Goal: Download file/media

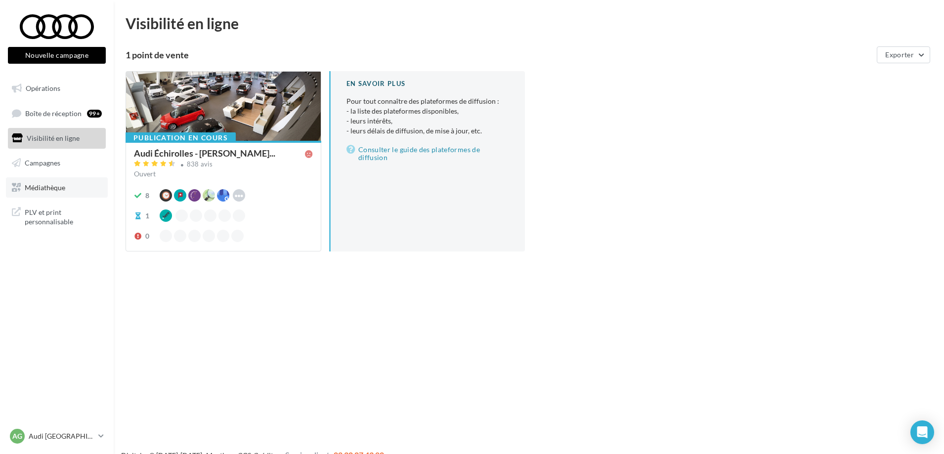
click at [46, 190] on span "Médiathèque" at bounding box center [45, 187] width 41 height 8
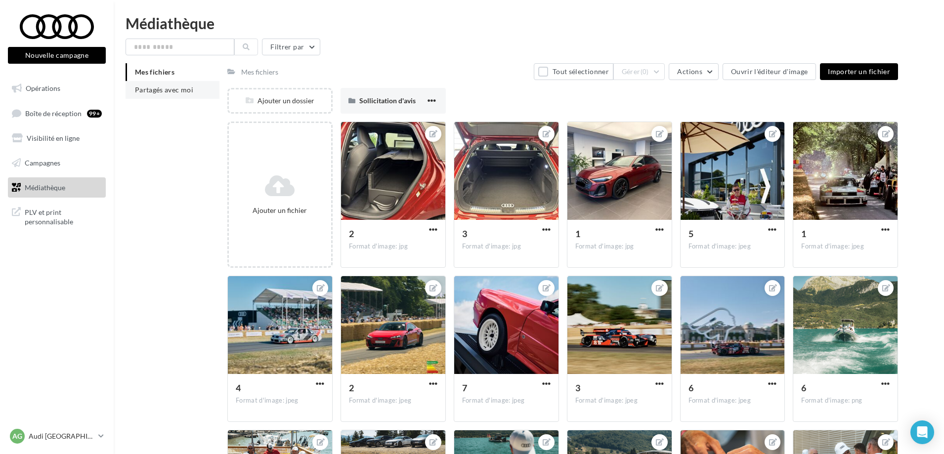
click at [185, 91] on span "Partagés avec moi" at bounding box center [164, 90] width 58 height 8
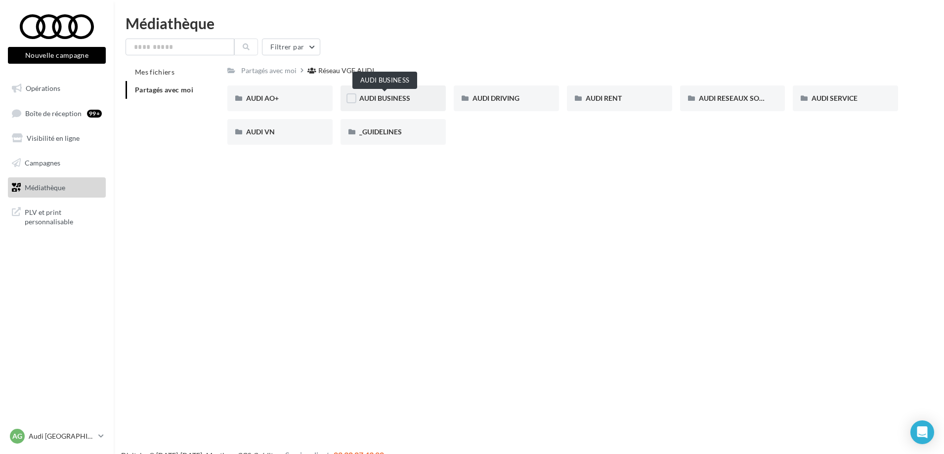
click at [385, 99] on span "AUDI BUSINESS" at bounding box center [384, 98] width 51 height 8
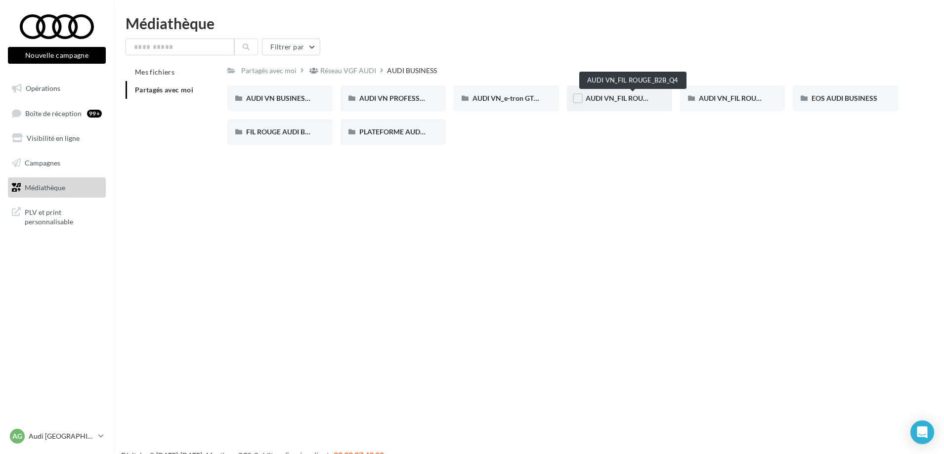
click at [616, 102] on span "AUDI VN_FIL ROUGE_B2B_Q4" at bounding box center [633, 98] width 94 height 8
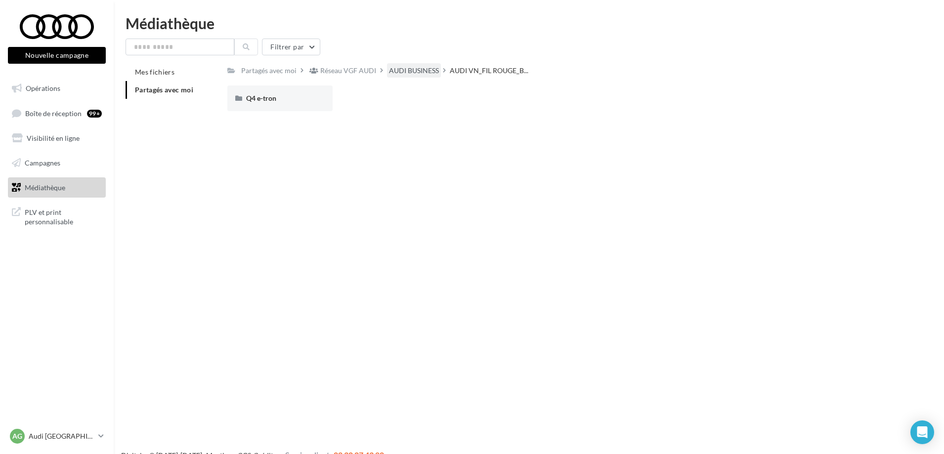
click at [409, 72] on div "AUDI BUSINESS" at bounding box center [414, 71] width 50 height 10
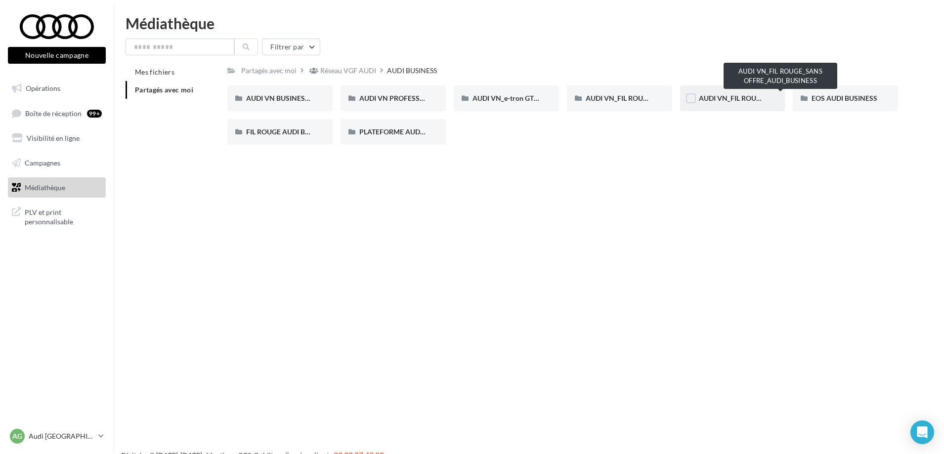
click at [747, 94] on span "AUDI VN_FIL ROUGE_SANS OFFRE_AUDI_BUSINESS" at bounding box center [782, 98] width 166 height 8
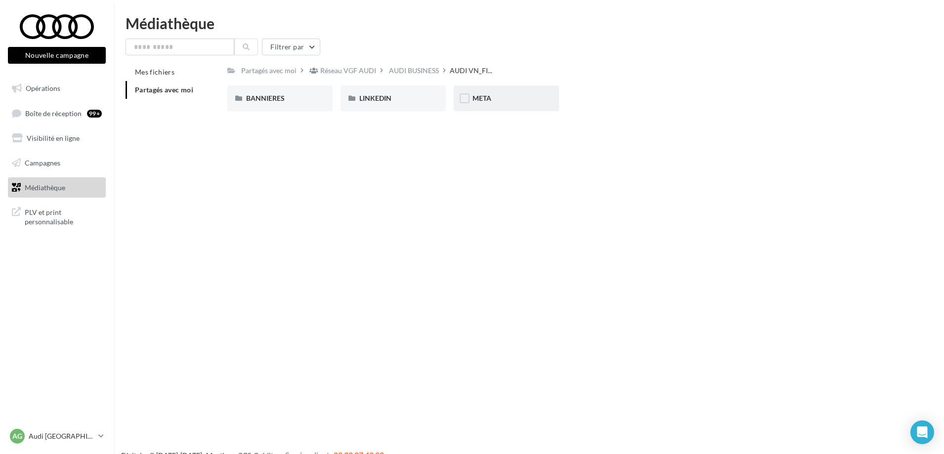
click at [488, 101] on span "META" at bounding box center [482, 98] width 19 height 8
click at [417, 96] on span "Nouvelle A6 e-tron" at bounding box center [388, 98] width 59 height 8
click at [255, 97] on span "POSTLINK" at bounding box center [263, 98] width 34 height 8
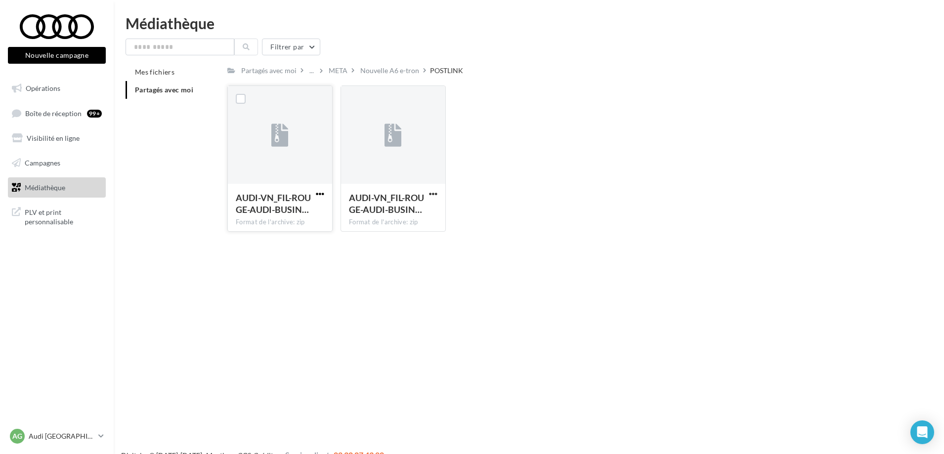
click at [320, 194] on span "button" at bounding box center [320, 194] width 8 height 8
click at [270, 234] on button "Copier l'URL" at bounding box center [276, 239] width 99 height 26
click at [322, 187] on div "AUDI-VN_FIL-ROUGE-AUDI-BUSIN… Format de l'archive: zip" at bounding box center [280, 207] width 104 height 46
click at [316, 198] on span "button" at bounding box center [320, 194] width 8 height 8
click at [263, 216] on button "Télécharger" at bounding box center [276, 214] width 99 height 26
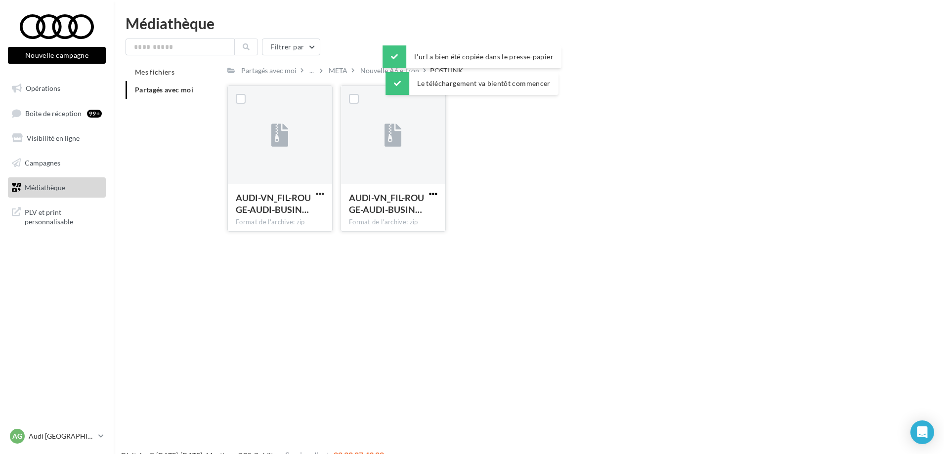
click at [431, 197] on span "button" at bounding box center [433, 194] width 8 height 8
click at [393, 213] on button "Télécharger" at bounding box center [390, 214] width 99 height 26
click at [370, 67] on div "Nouvelle A6 e-tron" at bounding box center [389, 71] width 59 height 10
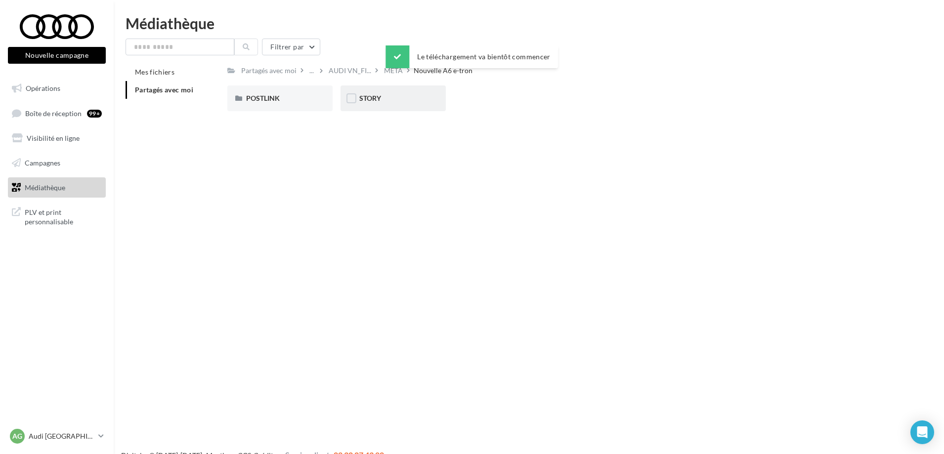
click at [368, 100] on span "STORY" at bounding box center [370, 98] width 22 height 8
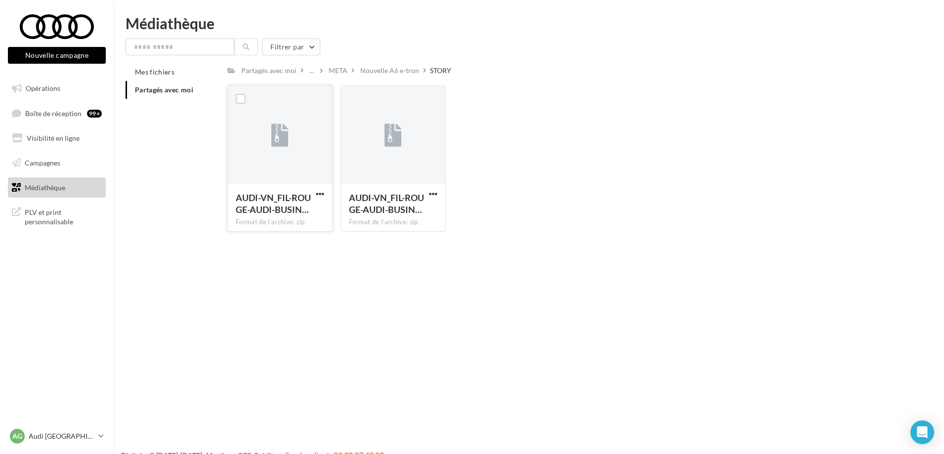
click at [318, 198] on button "button" at bounding box center [320, 195] width 12 height 10
click at [267, 213] on button "Télécharger" at bounding box center [276, 214] width 99 height 26
click at [432, 193] on span "button" at bounding box center [433, 194] width 8 height 8
click at [397, 215] on button "Télécharger" at bounding box center [390, 214] width 99 height 26
click at [338, 67] on div "META" at bounding box center [338, 71] width 19 height 10
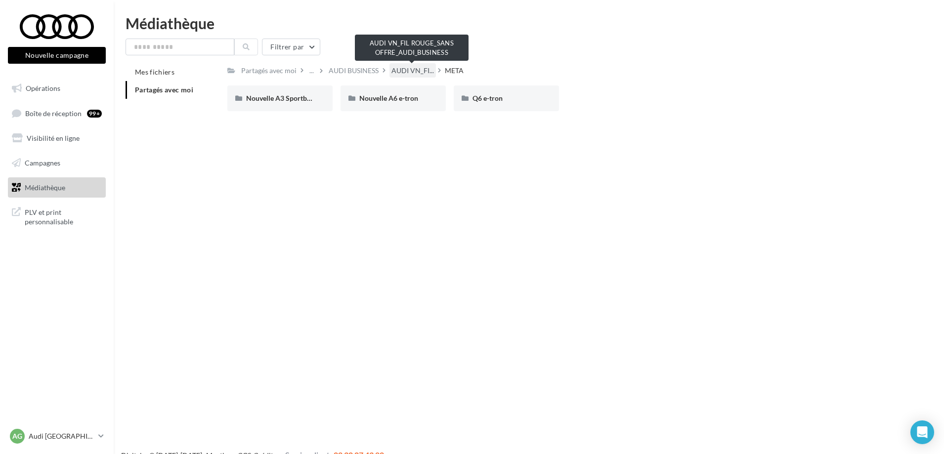
click at [405, 73] on span "AUDI VN_FI..." at bounding box center [413, 71] width 43 height 10
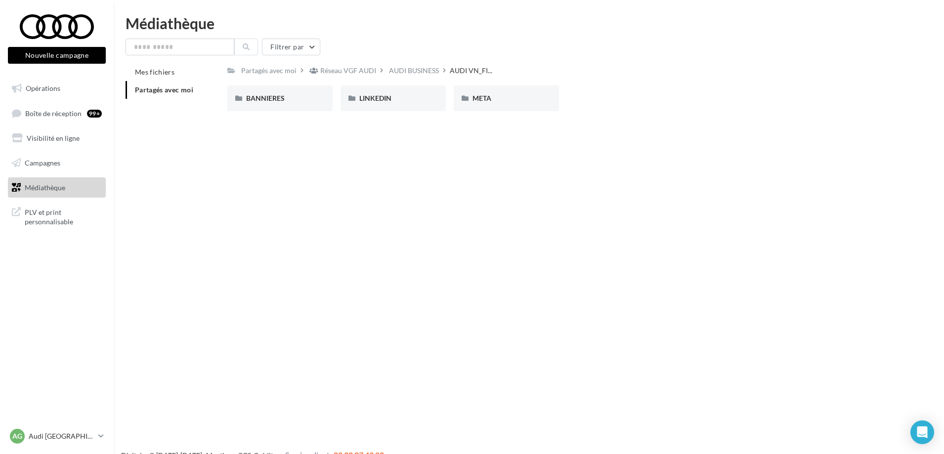
click at [410, 70] on div "AUDI BUSINESS" at bounding box center [414, 71] width 50 height 10
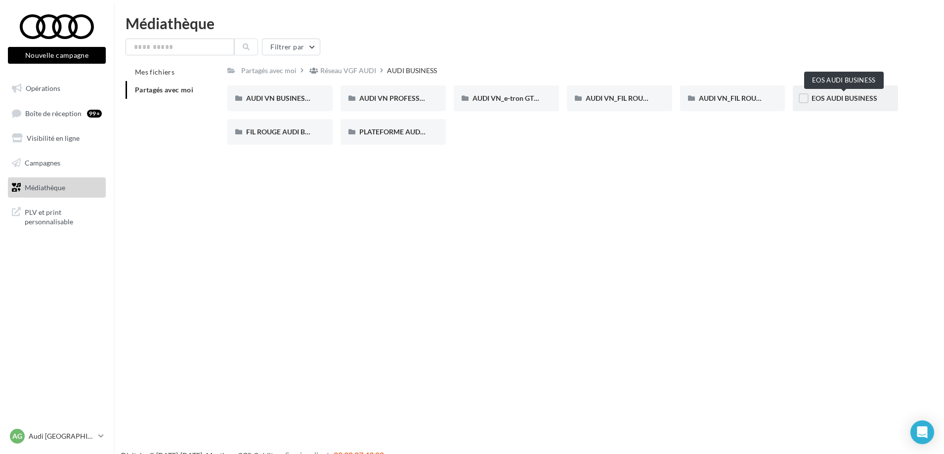
click at [834, 102] on span "EOS AUDI BUSINESS" at bounding box center [845, 98] width 66 height 8
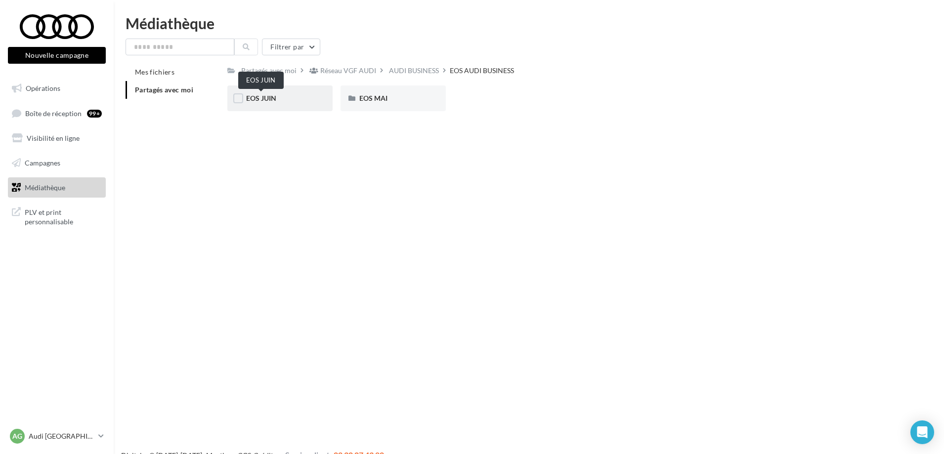
click at [262, 98] on span "EOS JUIN" at bounding box center [261, 98] width 30 height 8
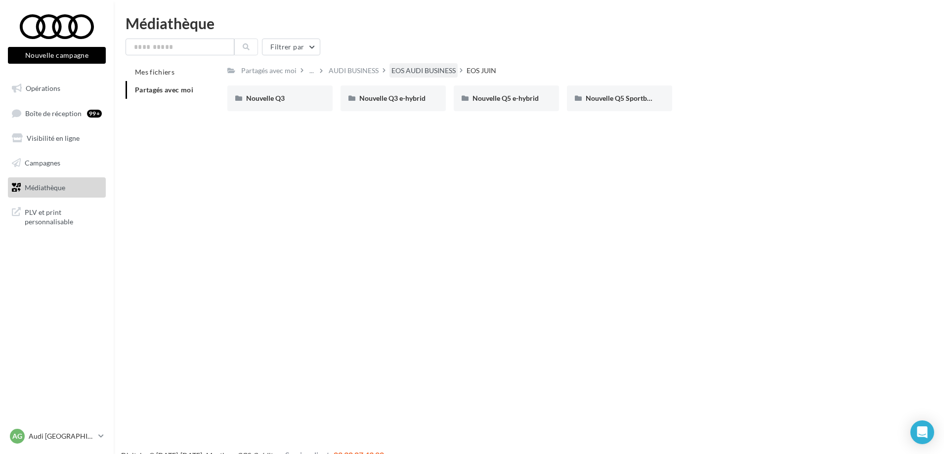
click at [422, 74] on div "EOS AUDI BUSINESS" at bounding box center [424, 71] width 64 height 10
click at [370, 101] on span "EOS MAI" at bounding box center [373, 98] width 28 height 8
click at [426, 69] on div "EOS AUDI BUSINESS" at bounding box center [424, 71] width 64 height 10
click at [406, 72] on div "AUDI BUSINESS" at bounding box center [414, 71] width 50 height 10
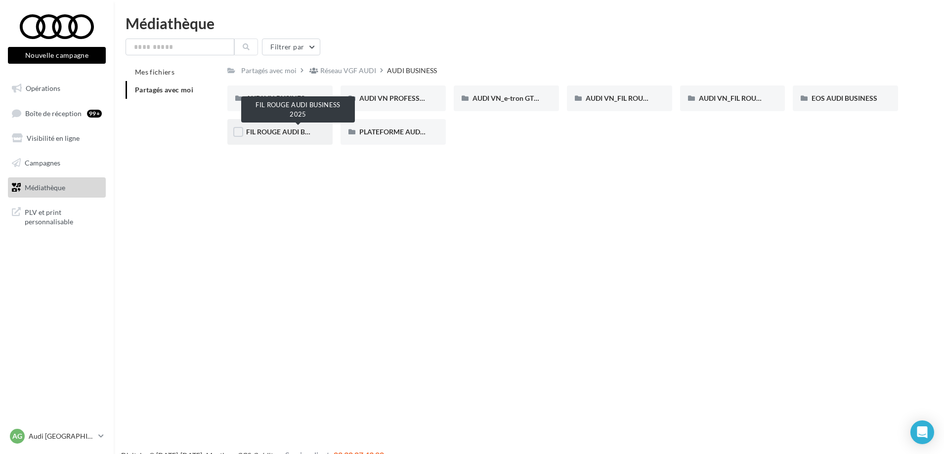
click at [269, 131] on span "FIL ROUGE AUDI BUSINESS 2025" at bounding box center [298, 132] width 104 height 8
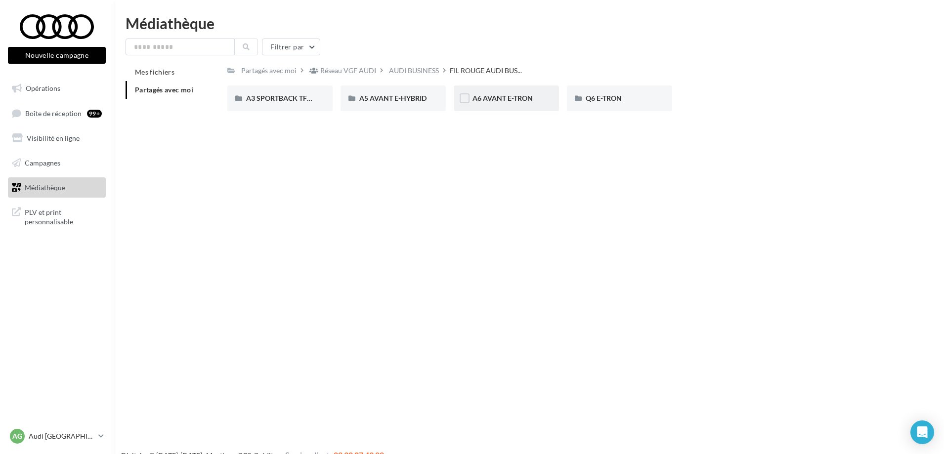
click at [492, 94] on span "A6 AVANT E-TRON" at bounding box center [503, 98] width 60 height 8
click at [279, 96] on div "LINKEDIN" at bounding box center [280, 98] width 68 height 10
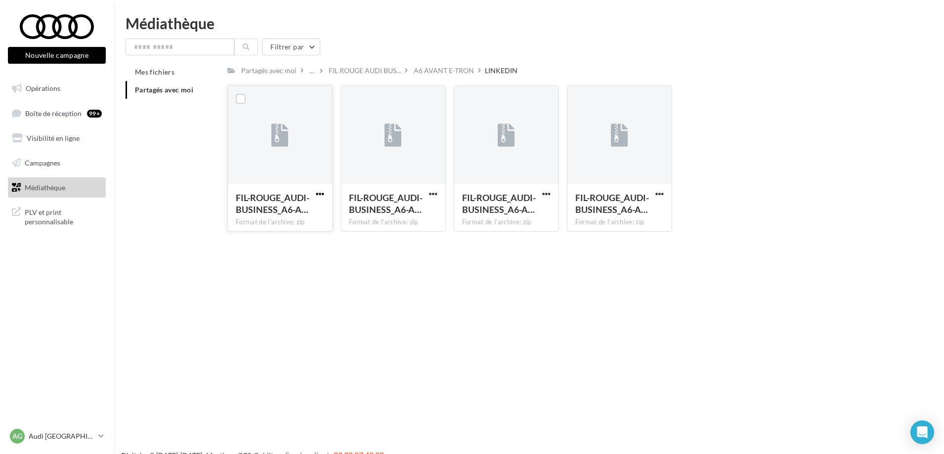
click at [322, 194] on span "button" at bounding box center [320, 194] width 8 height 8
click at [265, 216] on button "Télécharger" at bounding box center [276, 214] width 99 height 26
click at [437, 190] on span "button" at bounding box center [433, 194] width 8 height 8
drag, startPoint x: 384, startPoint y: 216, endPoint x: 411, endPoint y: 212, distance: 27.5
click at [384, 216] on button "Télécharger" at bounding box center [390, 214] width 99 height 26
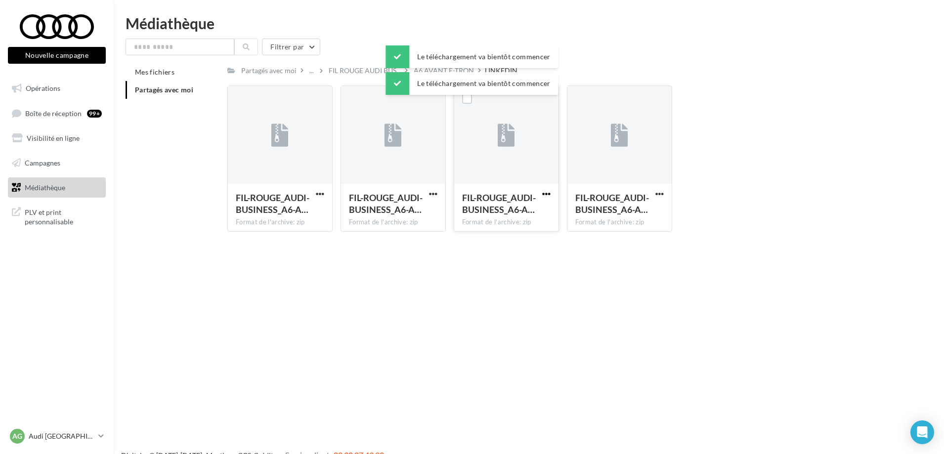
click at [549, 195] on span "button" at bounding box center [546, 194] width 8 height 8
click at [483, 209] on button "Télécharger" at bounding box center [503, 214] width 99 height 26
click at [660, 194] on span "button" at bounding box center [659, 194] width 8 height 8
click at [598, 214] on button "Télécharger" at bounding box center [616, 214] width 99 height 26
click at [438, 70] on div "Le téléchargement va bientôt commencer Le téléchargement va bientôt commencer" at bounding box center [472, 71] width 173 height 53
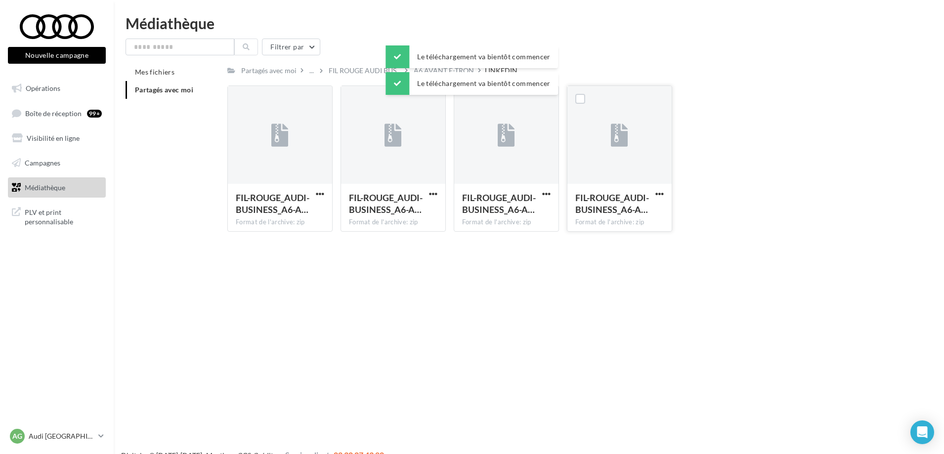
click at [449, 69] on div "Le téléchargement va bientôt commencer Le téléchargement va bientôt commencer" at bounding box center [472, 71] width 173 height 53
click at [804, 70] on div "Partagés avec moi ... FIL ROUGE AUDI BUS... A6 AVANT E-TRON LINKEDIN" at bounding box center [562, 70] width 671 height 14
click at [448, 71] on div "Le téléchargement va bientôt commencer" at bounding box center [472, 58] width 173 height 27
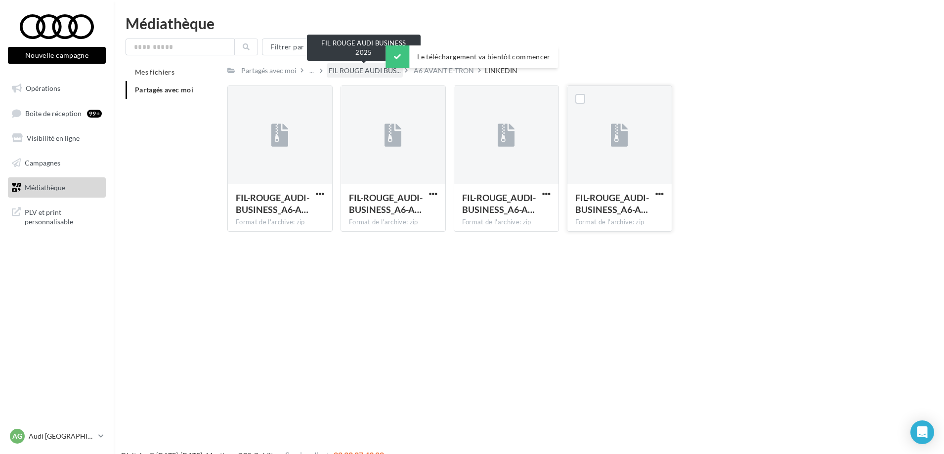
click at [370, 73] on span "FIL ROUGE AUDI BUS..." at bounding box center [365, 71] width 72 height 10
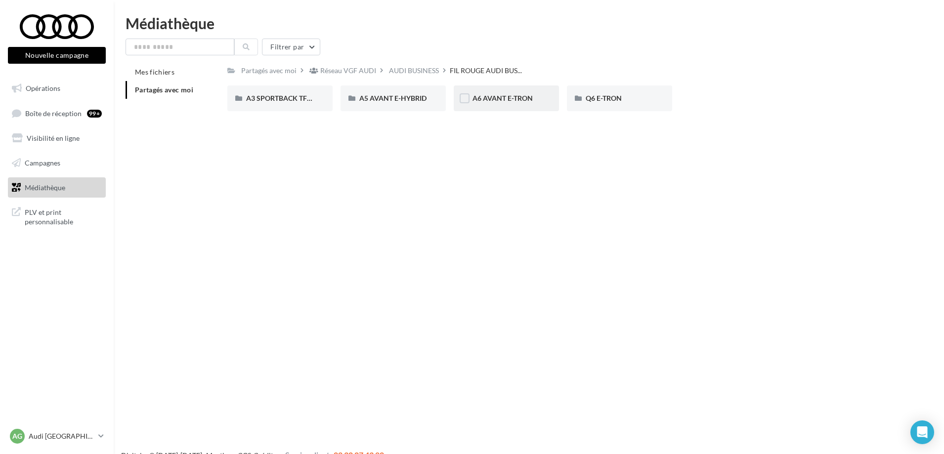
click at [505, 98] on span "A6 AVANT E-TRON" at bounding box center [503, 98] width 60 height 8
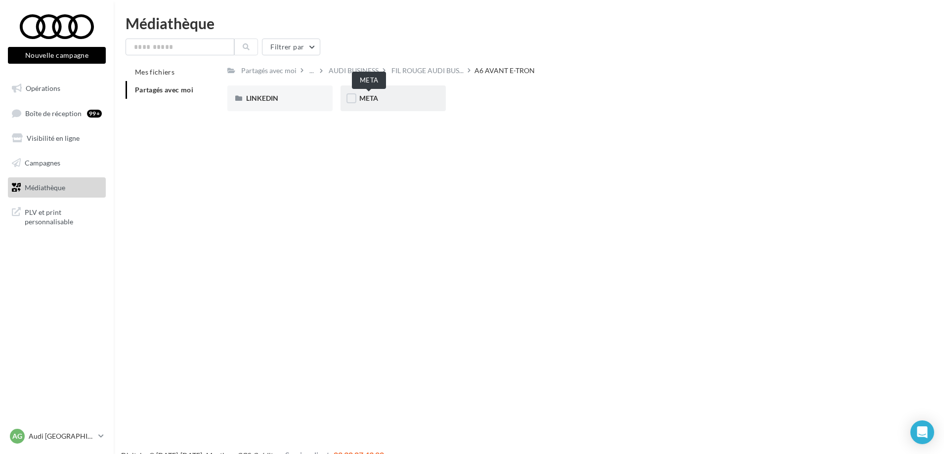
click at [368, 101] on span "META" at bounding box center [368, 98] width 19 height 8
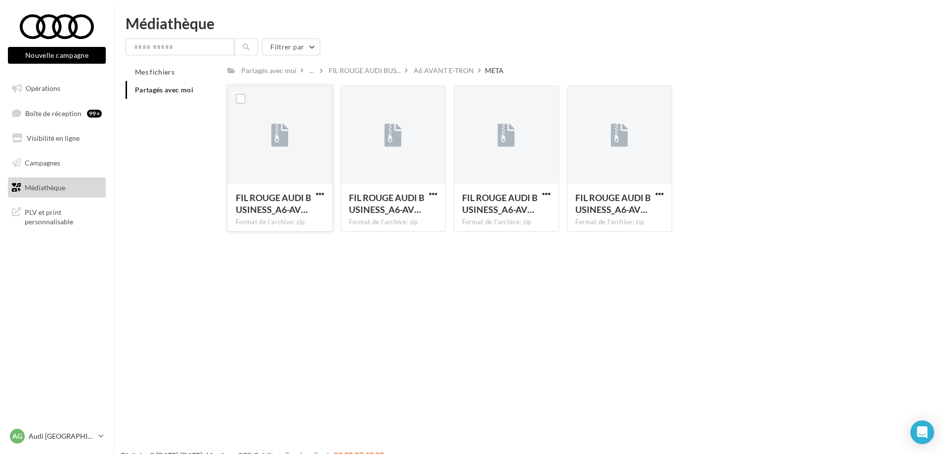
click at [327, 193] on div "FIL ROUGE AUDI BUSINESS_A6-AV… Format de l'archive: zip" at bounding box center [280, 207] width 104 height 46
click at [318, 193] on span "button" at bounding box center [320, 194] width 8 height 8
click at [275, 215] on button "Télécharger" at bounding box center [276, 214] width 99 height 26
click at [460, 70] on div "Le téléchargement va bientôt commencer" at bounding box center [472, 58] width 173 height 27
click at [448, 71] on div "Le téléchargement va bientôt commencer" at bounding box center [472, 58] width 173 height 27
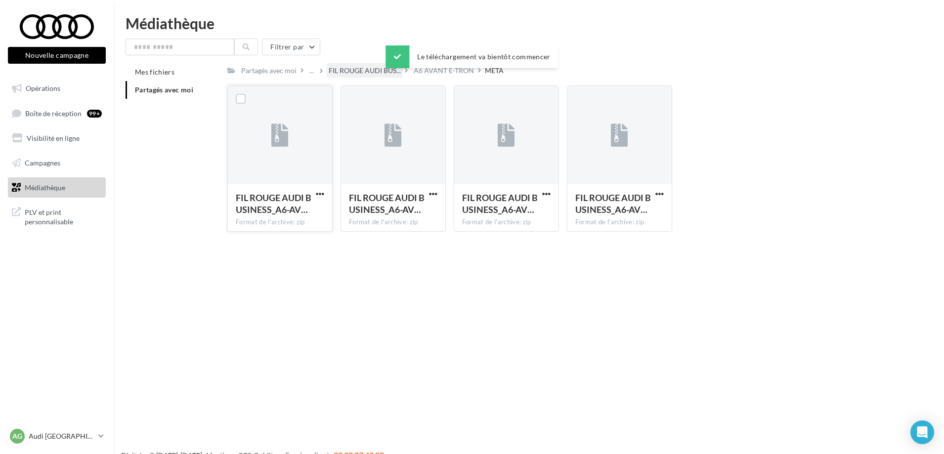
click at [355, 74] on span "FIL ROUGE AUDI BUS..." at bounding box center [365, 71] width 72 height 10
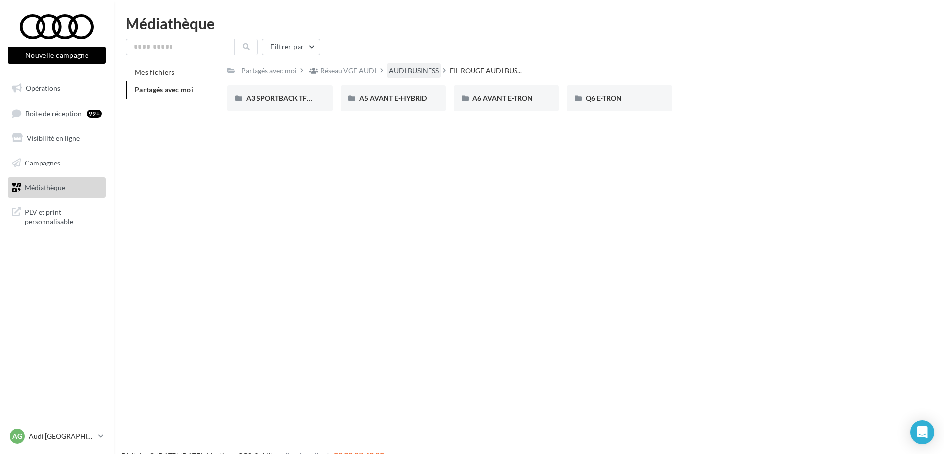
click at [417, 67] on div "AUDI BUSINESS" at bounding box center [414, 71] width 50 height 10
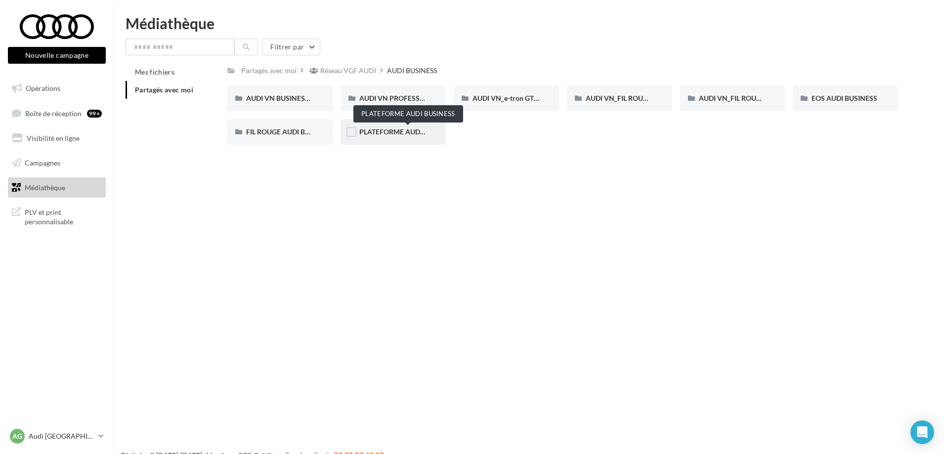
click at [398, 132] on span "PLATEFORME AUDI BUSINESS" at bounding box center [407, 132] width 97 height 8
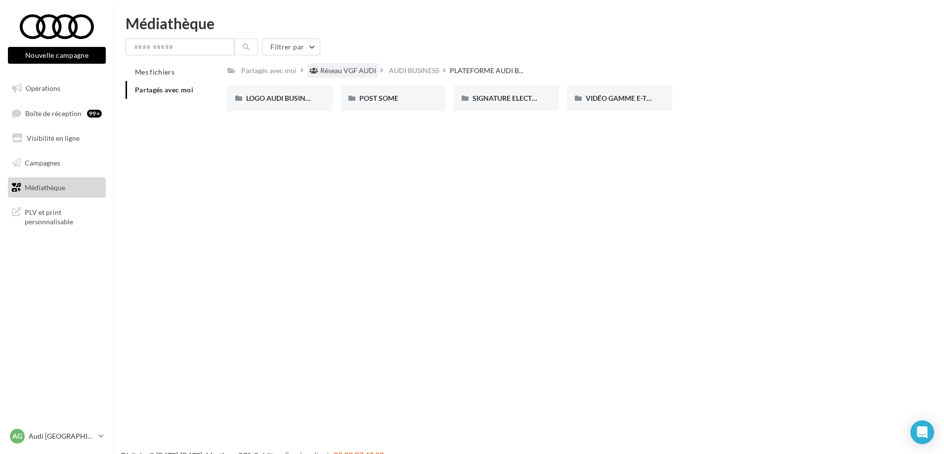
click at [354, 74] on div "Réseau VGF AUDI" at bounding box center [348, 71] width 56 height 10
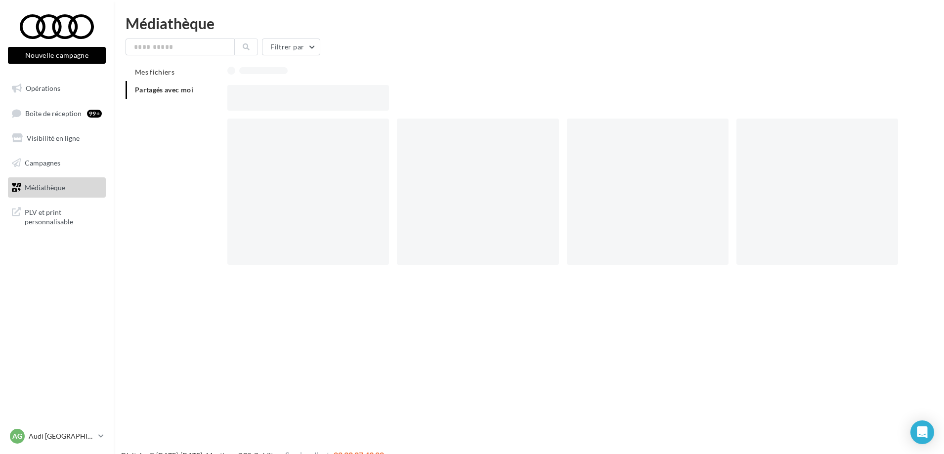
click at [405, 76] on div at bounding box center [562, 70] width 671 height 14
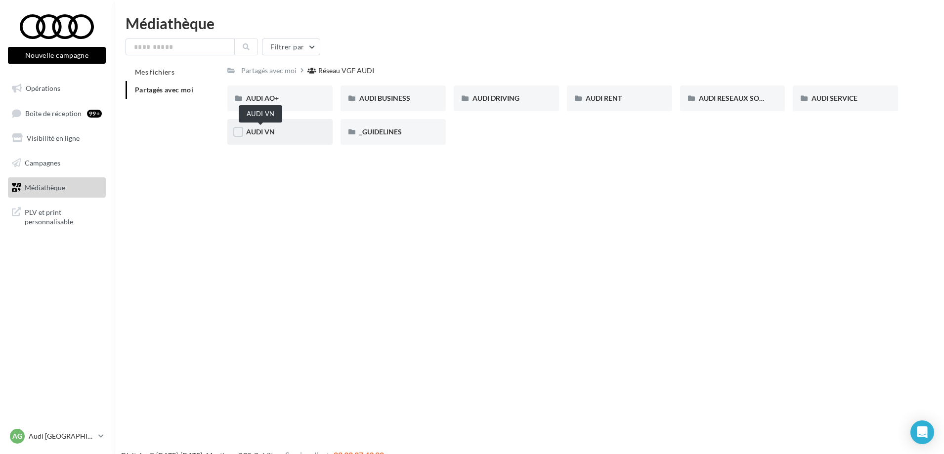
click at [267, 132] on span "AUDI VN" at bounding box center [260, 132] width 29 height 8
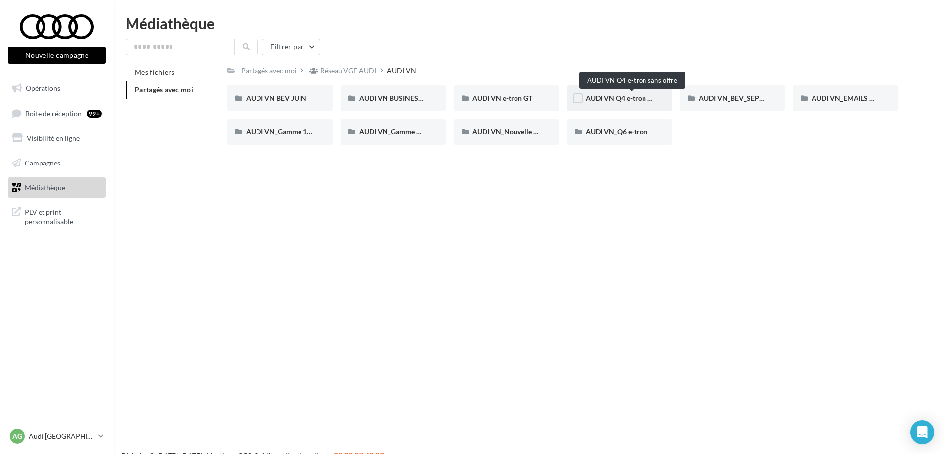
click at [630, 102] on span "AUDI VN Q4 e-tron sans offre" at bounding box center [632, 98] width 92 height 8
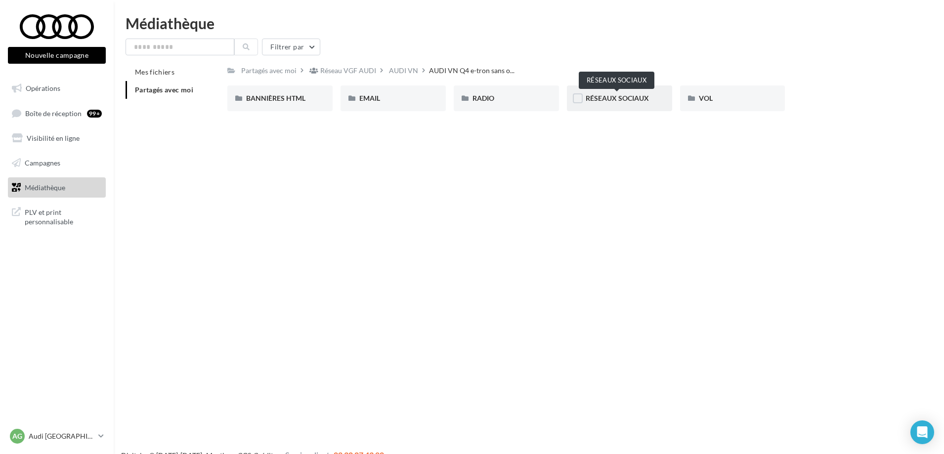
click at [619, 98] on span "RÉSEAUX SOCIAUX" at bounding box center [617, 98] width 63 height 8
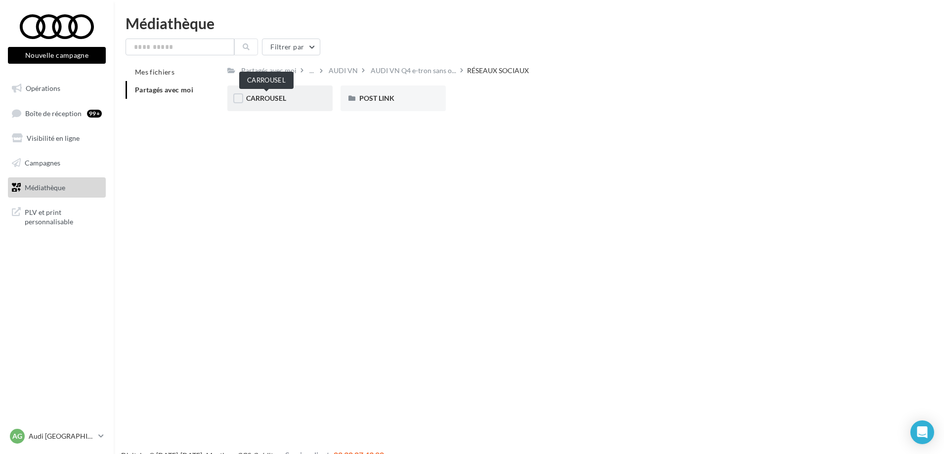
click at [270, 96] on span "CARROUSEL" at bounding box center [266, 98] width 40 height 8
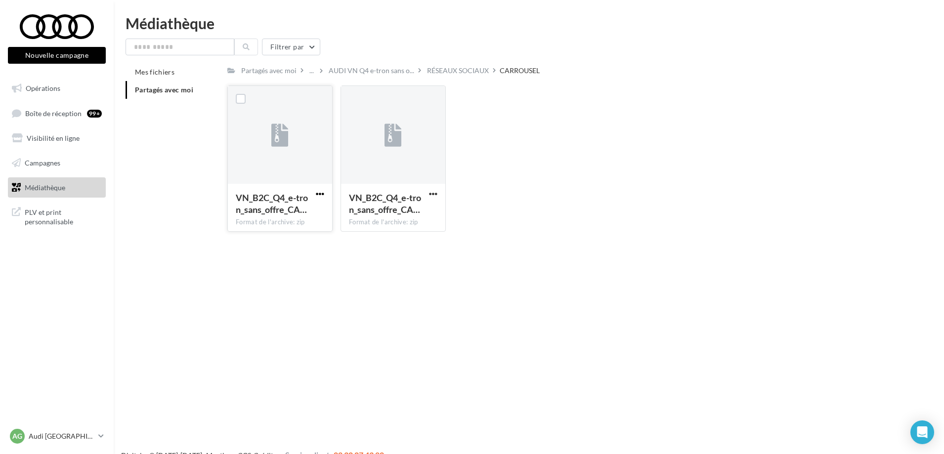
click at [320, 194] on span "button" at bounding box center [320, 194] width 8 height 8
click at [265, 219] on button "Télécharger" at bounding box center [276, 214] width 99 height 26
click at [432, 194] on span "button" at bounding box center [433, 194] width 8 height 8
click at [396, 213] on button "Télécharger" at bounding box center [390, 214] width 99 height 26
click at [451, 73] on div "Le téléchargement va bientôt commencer" at bounding box center [472, 83] width 173 height 23
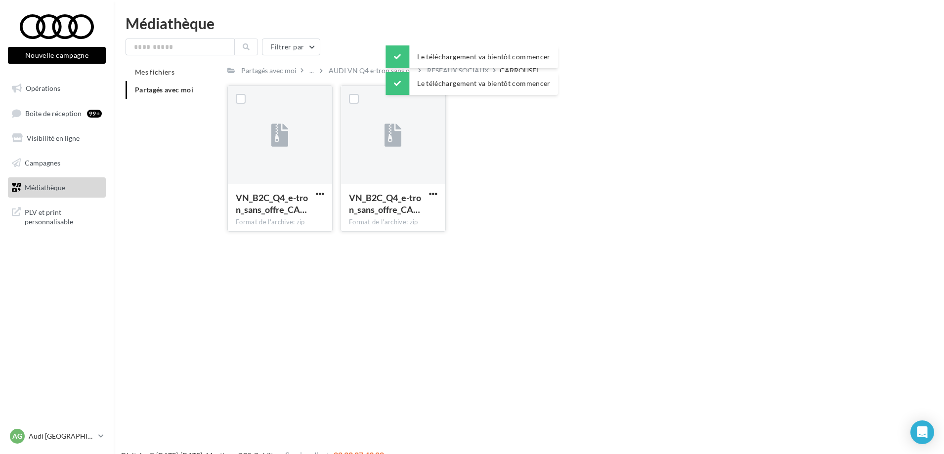
click at [324, 72] on div "..." at bounding box center [316, 71] width 19 height 14
click at [371, 74] on span "AUDI VN Q4 e-tron sans o..." at bounding box center [372, 71] width 86 height 10
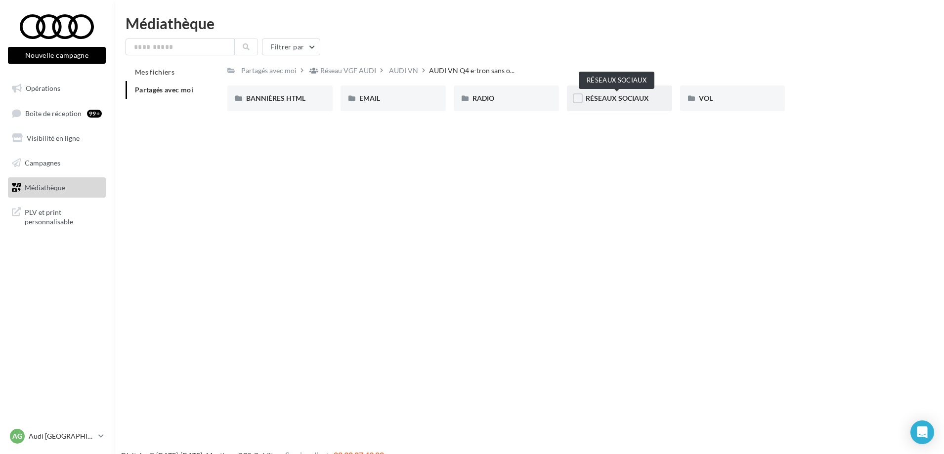
click at [609, 102] on span "RÉSEAUX SOCIAUX" at bounding box center [617, 98] width 63 height 8
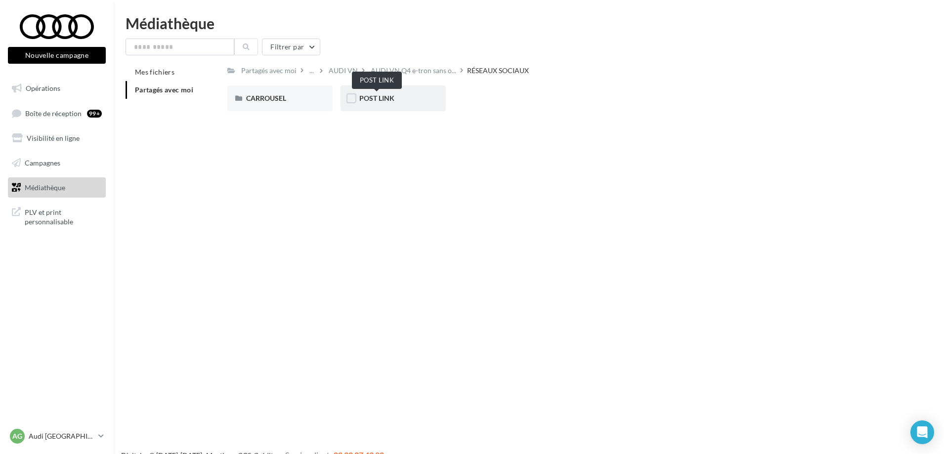
click at [390, 95] on span "POST LINK" at bounding box center [376, 98] width 35 height 8
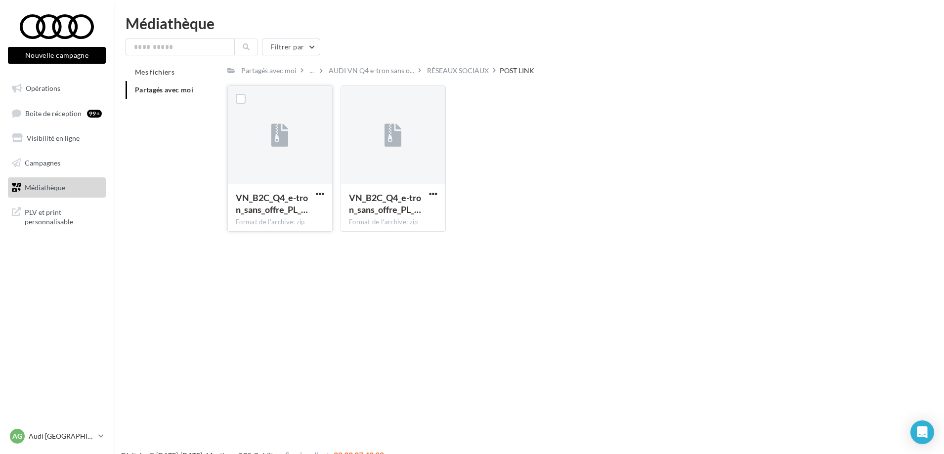
click at [317, 188] on div "VN_B2C_Q4_e-tron_sans_offre_PL_… Format de l'archive: zip" at bounding box center [280, 207] width 104 height 46
click at [320, 192] on span "button" at bounding box center [320, 194] width 8 height 8
click at [274, 216] on button "Télécharger" at bounding box center [276, 214] width 99 height 26
click at [438, 190] on button "button" at bounding box center [433, 195] width 12 height 10
click at [389, 213] on button "Télécharger" at bounding box center [390, 214] width 99 height 26
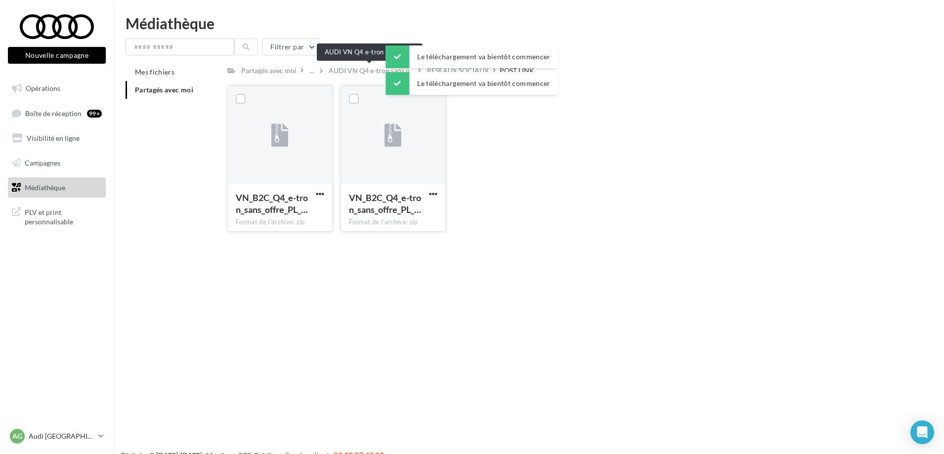
click at [341, 74] on span "AUDI VN Q4 e-tron sans o..." at bounding box center [372, 71] width 86 height 10
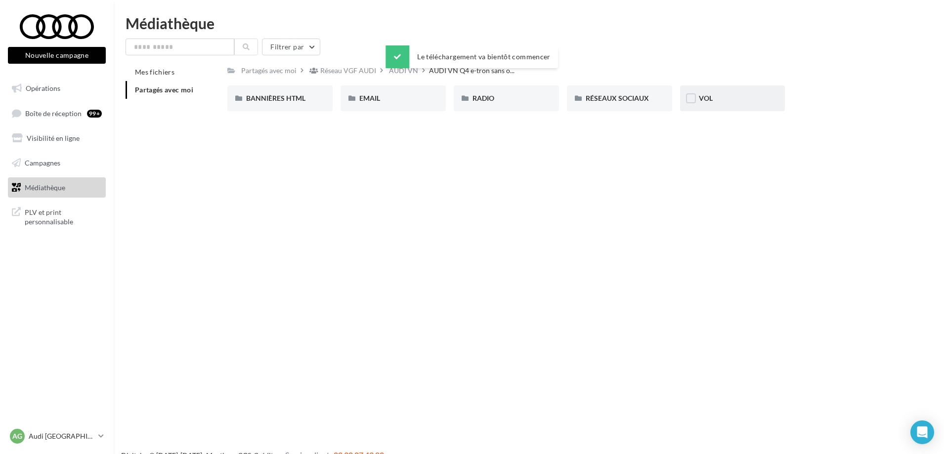
click at [718, 92] on div "VOL" at bounding box center [732, 99] width 105 height 26
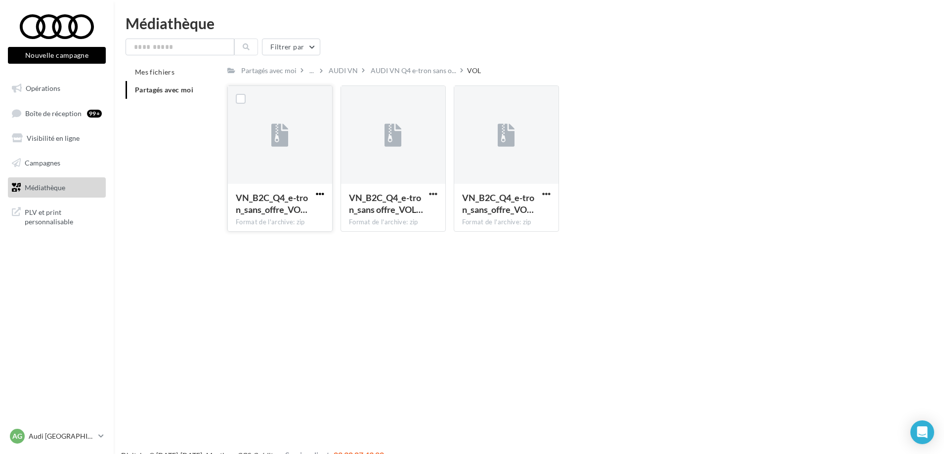
click at [319, 191] on span "button" at bounding box center [320, 194] width 8 height 8
click at [272, 211] on button "Télécharger" at bounding box center [276, 214] width 99 height 26
click at [316, 195] on span "button" at bounding box center [320, 194] width 8 height 8
